Goal: Information Seeking & Learning: Compare options

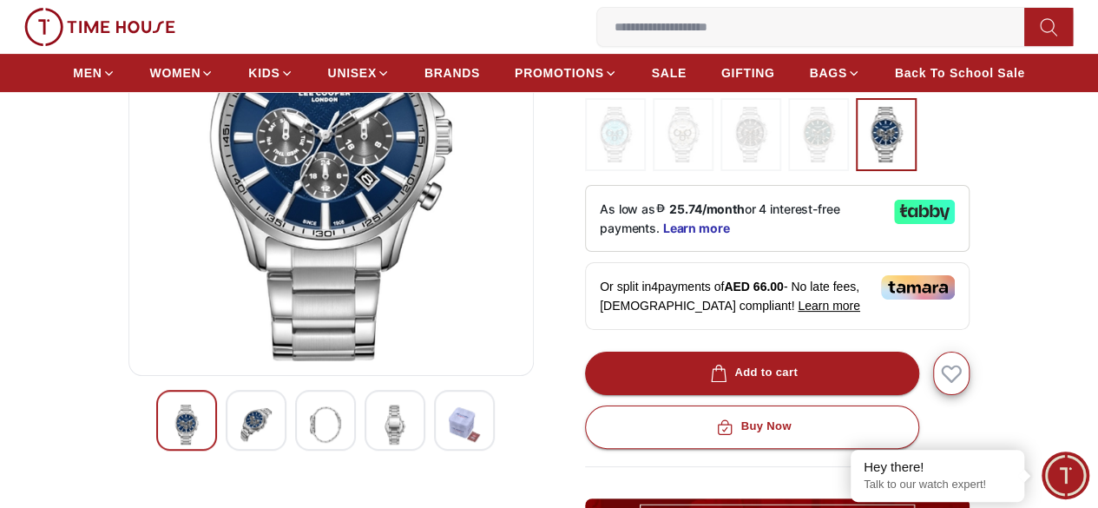
scroll to position [283, 0]
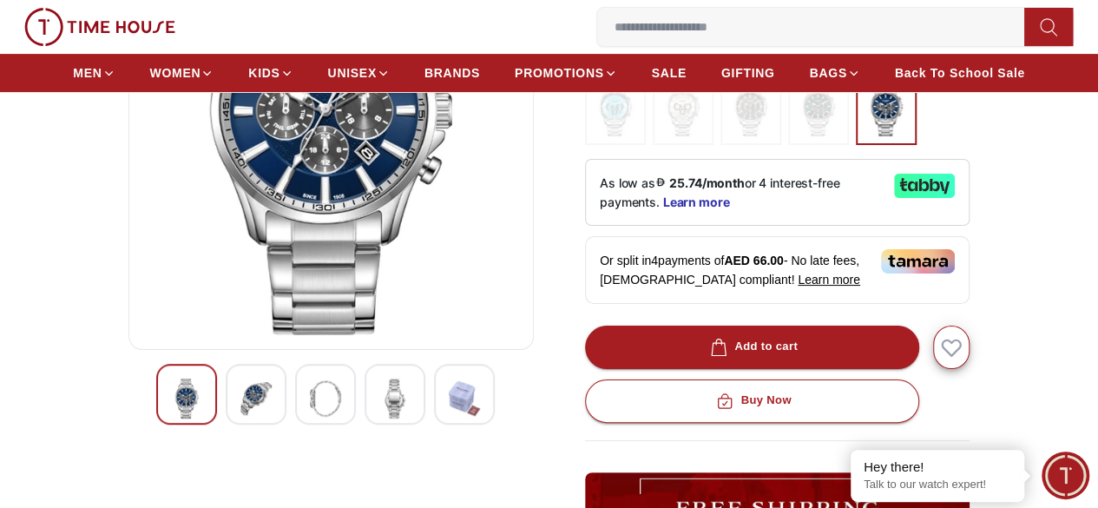
click at [243, 420] on div at bounding box center [256, 394] width 61 height 61
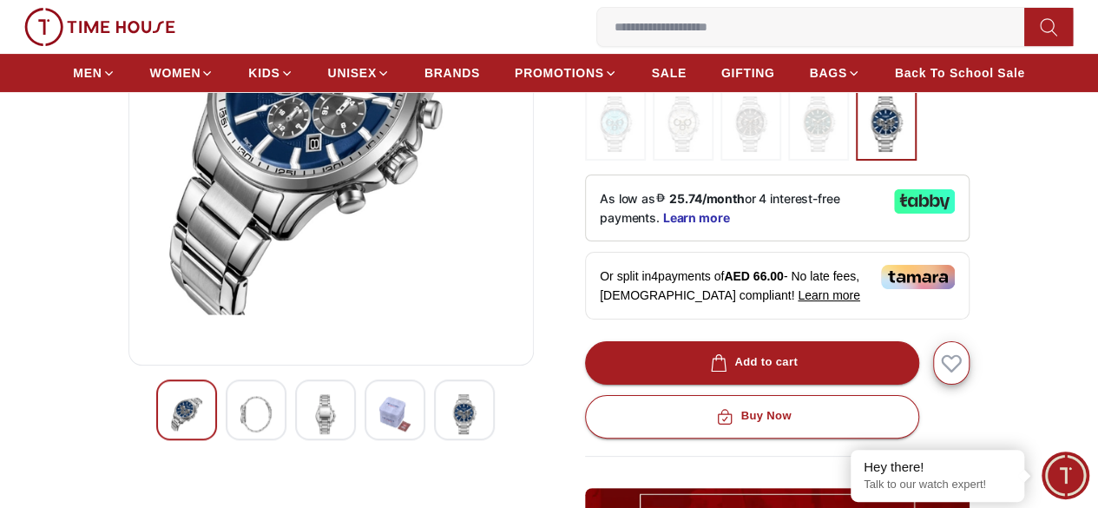
scroll to position [265, 0]
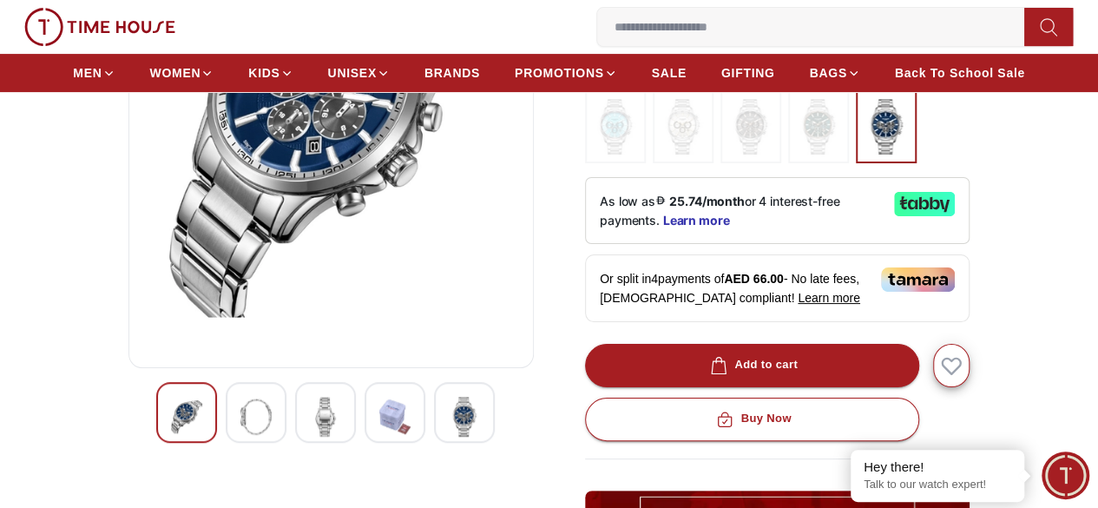
click at [310, 436] on img at bounding box center [325, 417] width 31 height 40
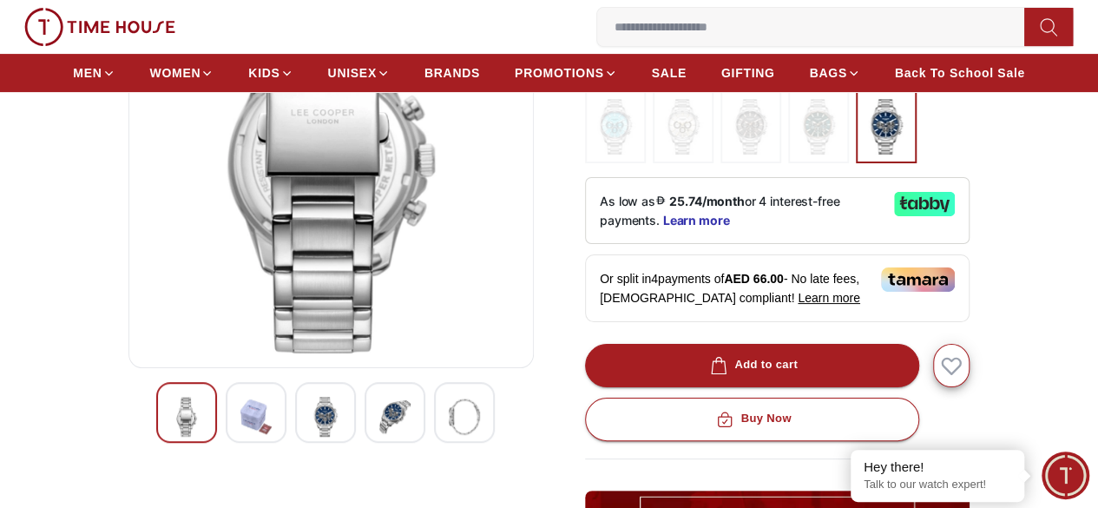
click at [171, 436] on img at bounding box center [186, 417] width 31 height 40
click at [321, 442] on div at bounding box center [325, 412] width 61 height 61
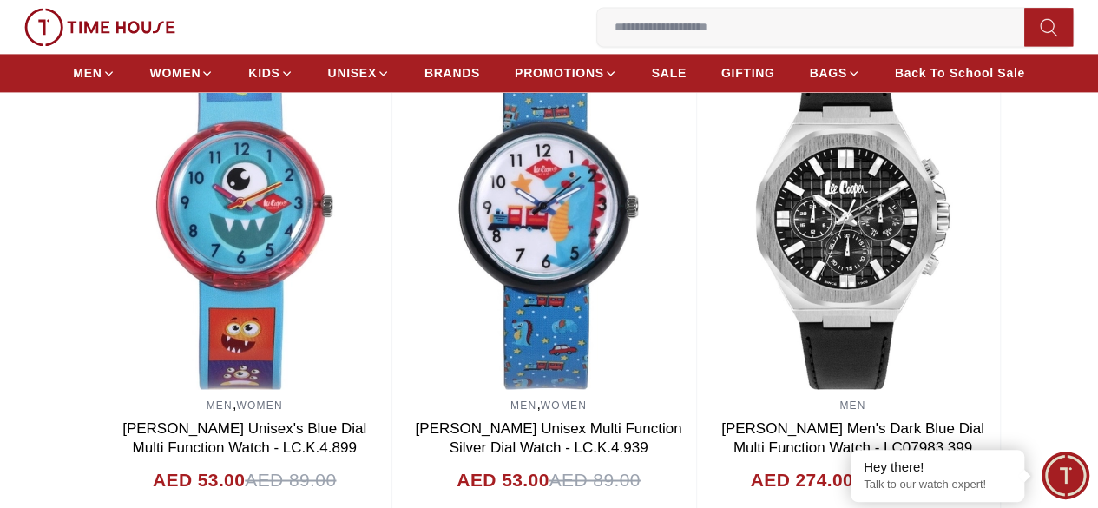
scroll to position [1267, 0]
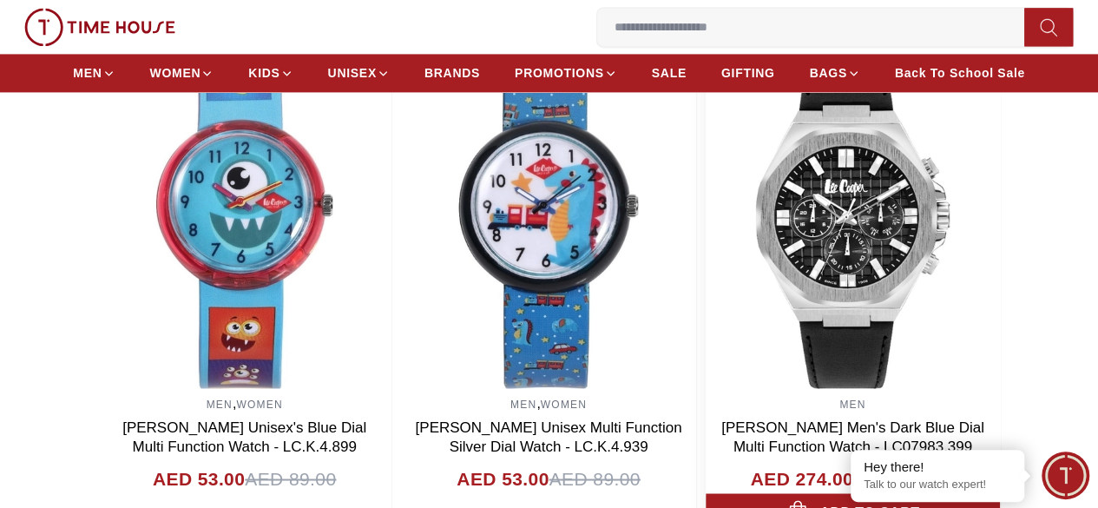
click at [839, 245] on img at bounding box center [852, 214] width 294 height 347
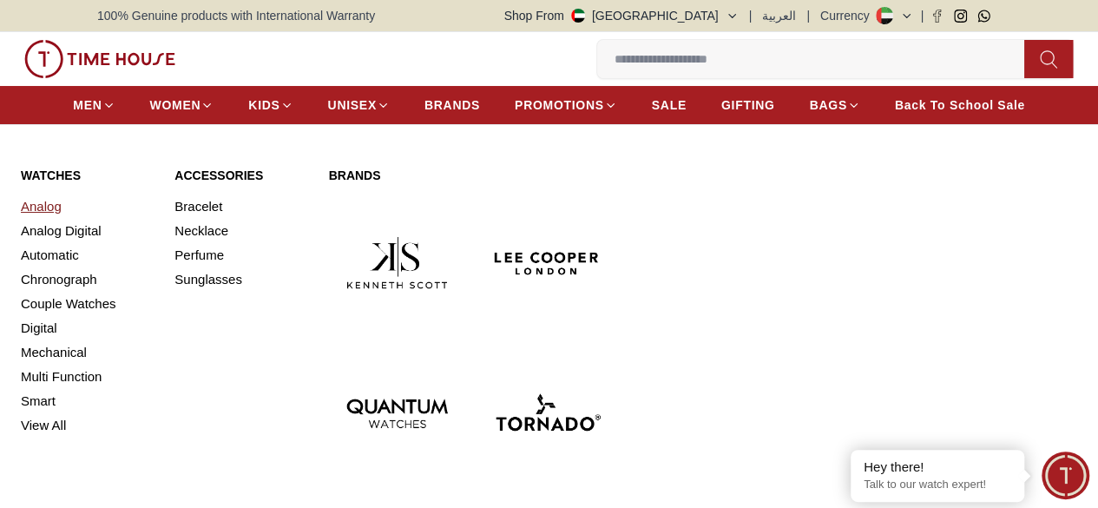
click at [47, 219] on link "Analog" at bounding box center [87, 206] width 133 height 24
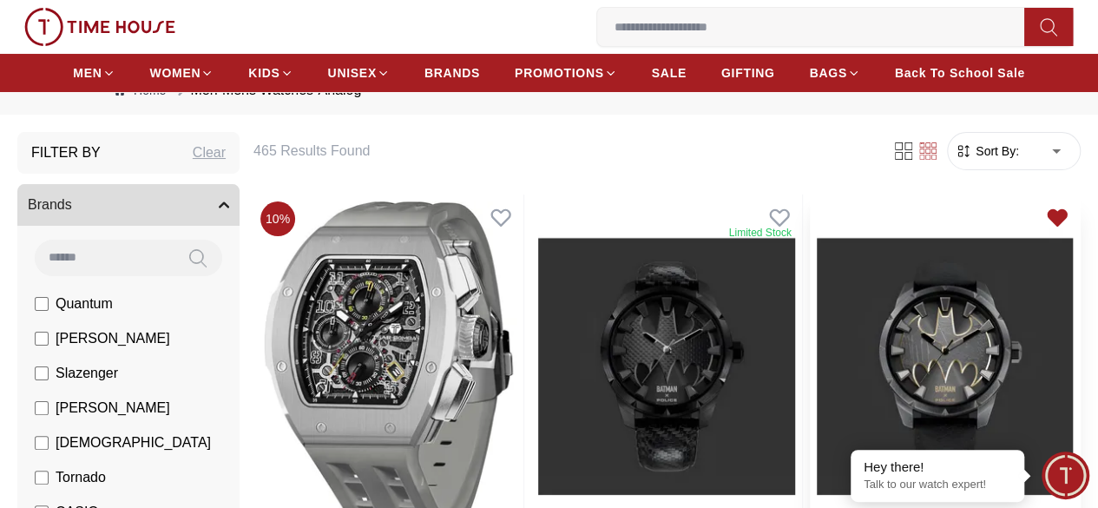
scroll to position [55, 0]
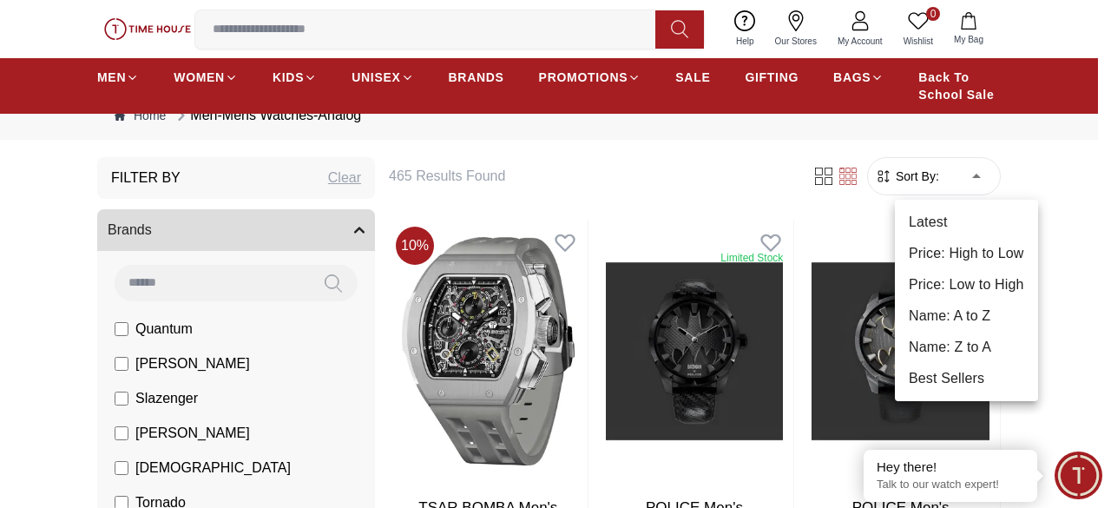
click at [960, 275] on li "Price: Low to High" at bounding box center [966, 284] width 143 height 31
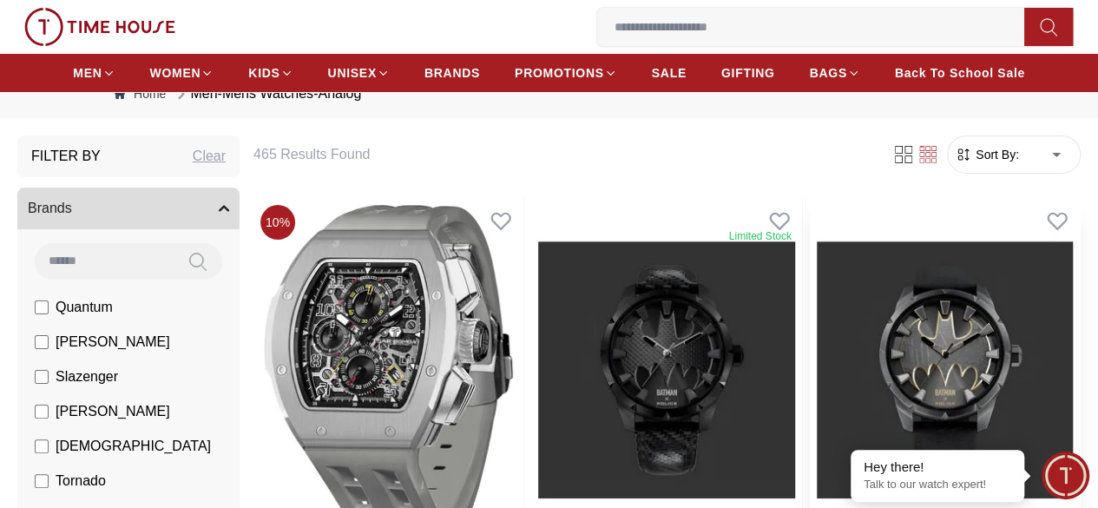
type input "*"
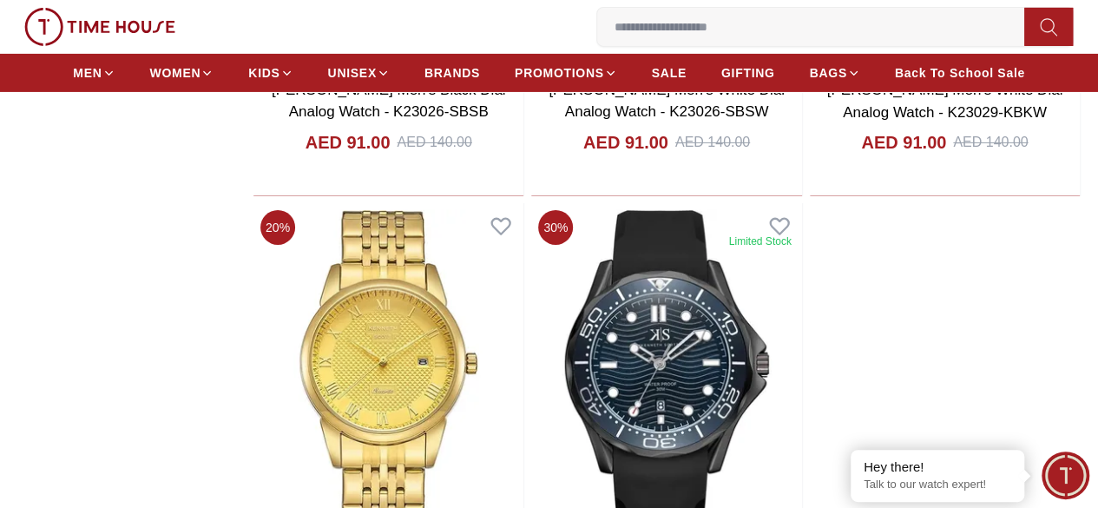
scroll to position [3130, 0]
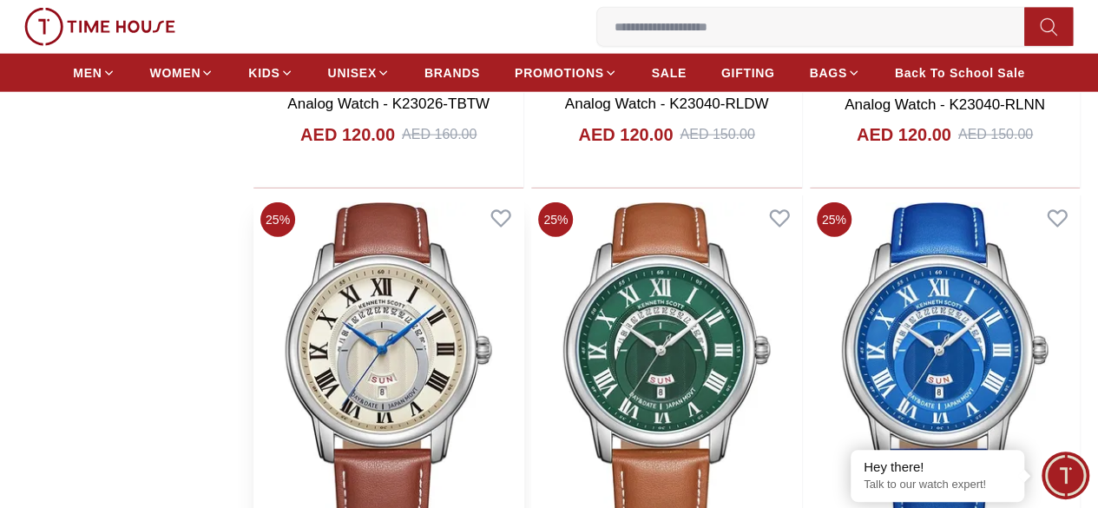
scroll to position [8661, 0]
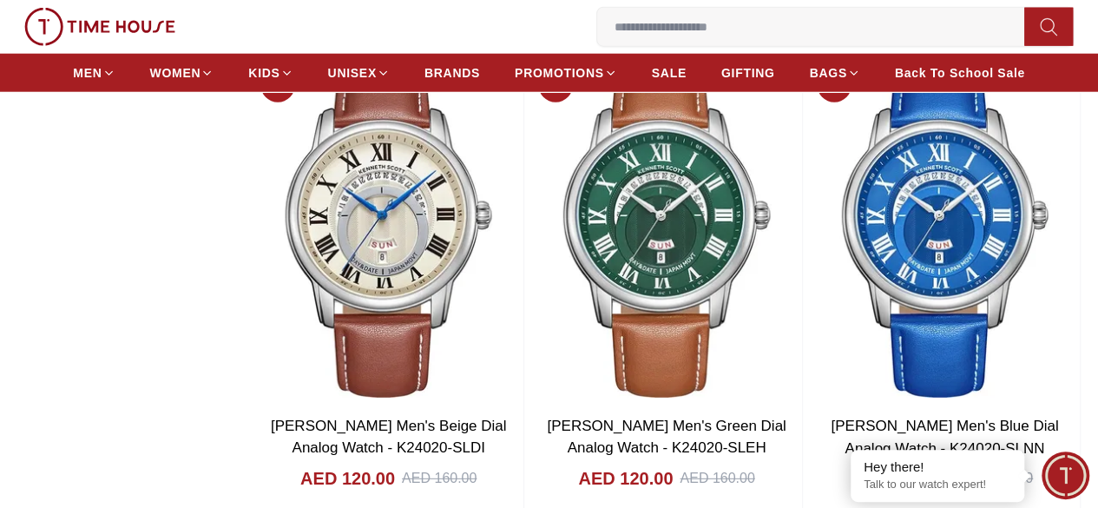
scroll to position [8809, 0]
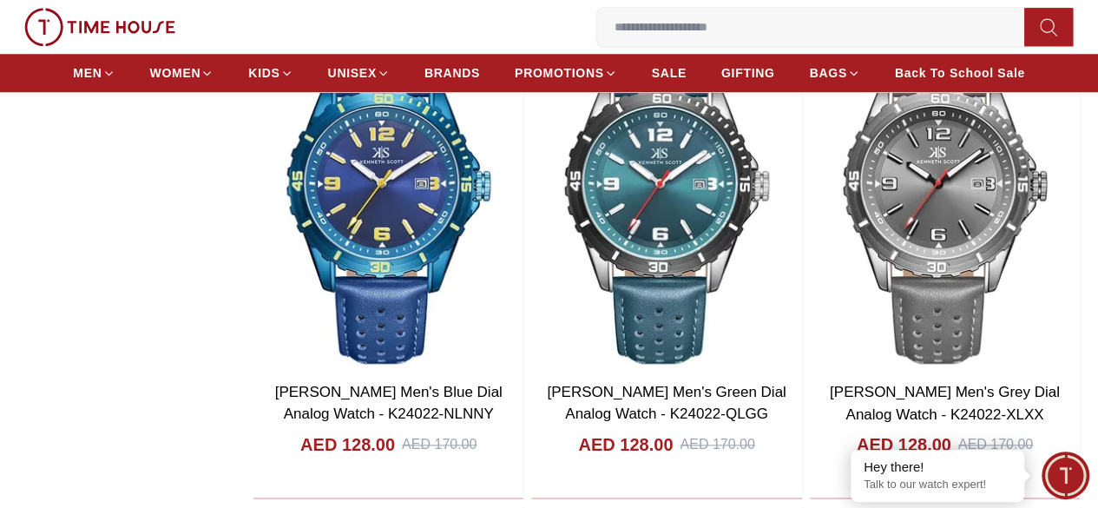
scroll to position [10744, 0]
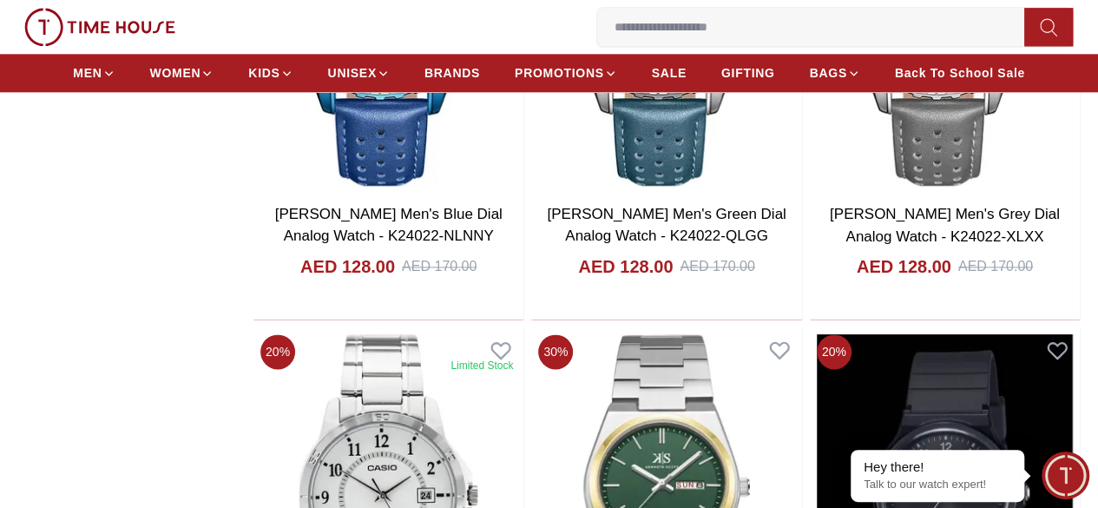
scroll to position [10944, 0]
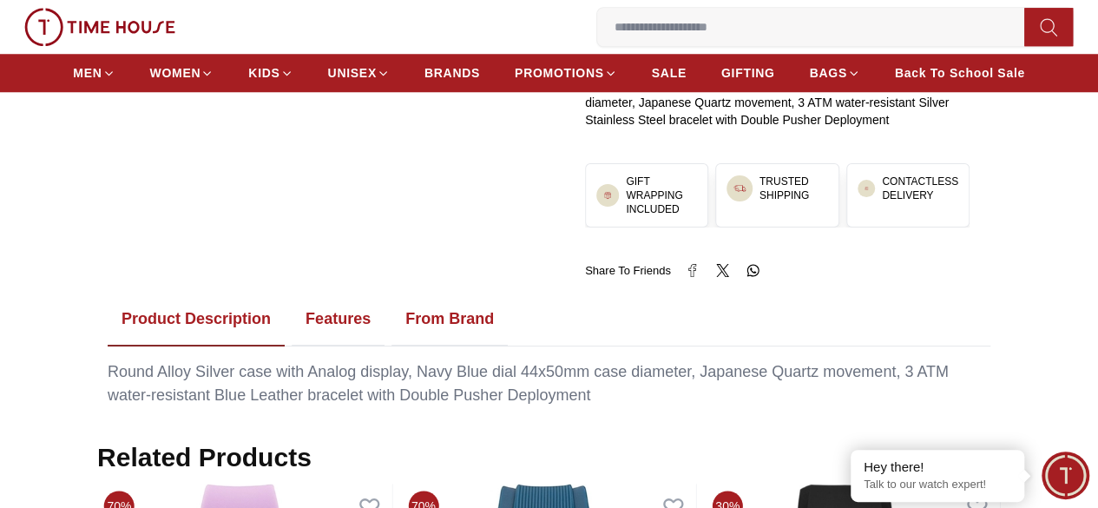
scroll to position [779, 0]
